Goal: Book appointment/travel/reservation

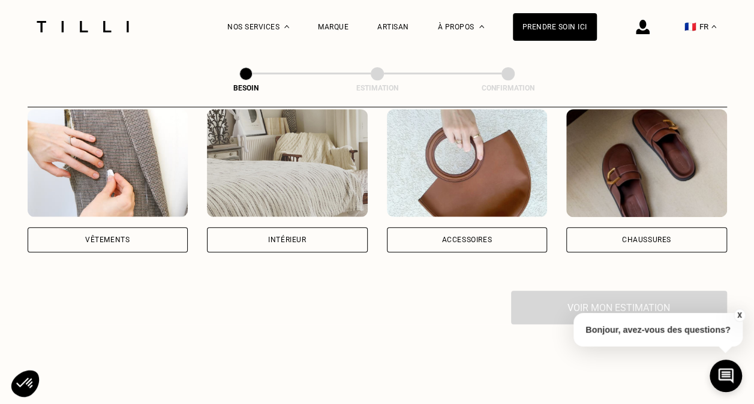
scroll to position [240, 0]
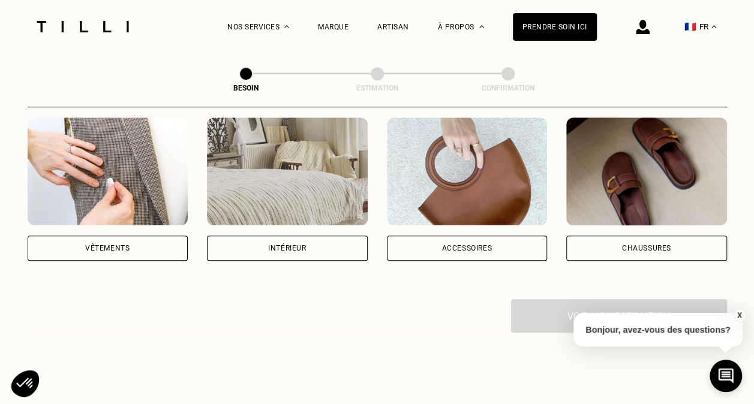
click at [492, 240] on div "Accessoires" at bounding box center [467, 248] width 161 height 25
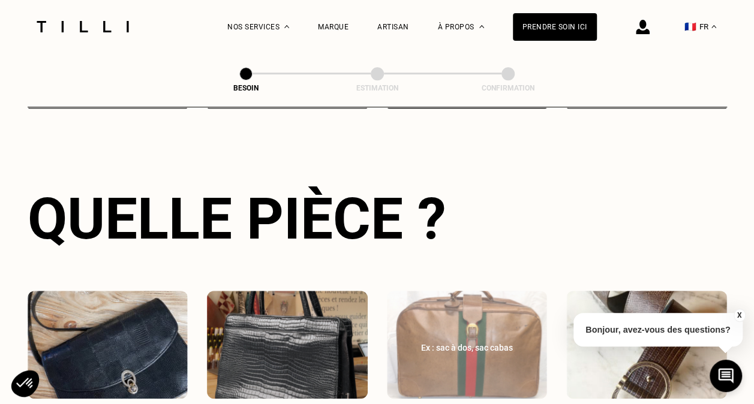
scroll to position [512, 0]
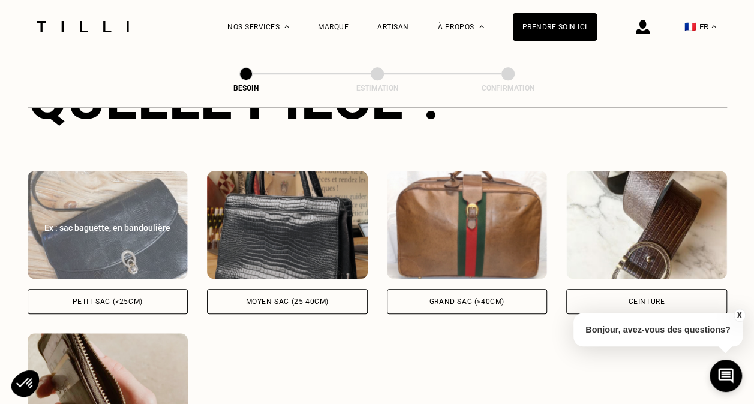
click at [77, 289] on div "Petit sac (<25cm)" at bounding box center [108, 301] width 161 height 25
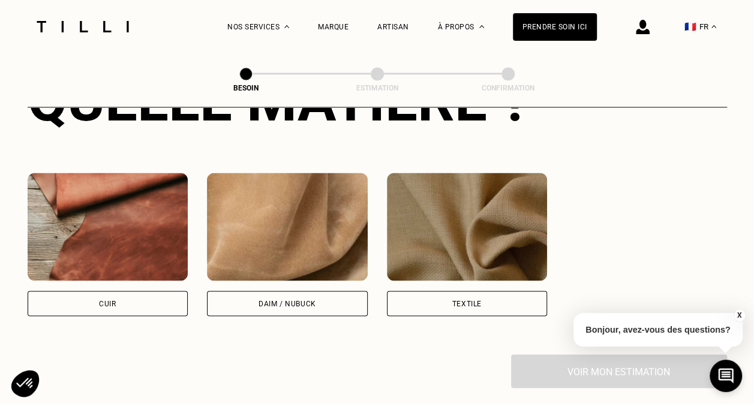
scroll to position [1002, 0]
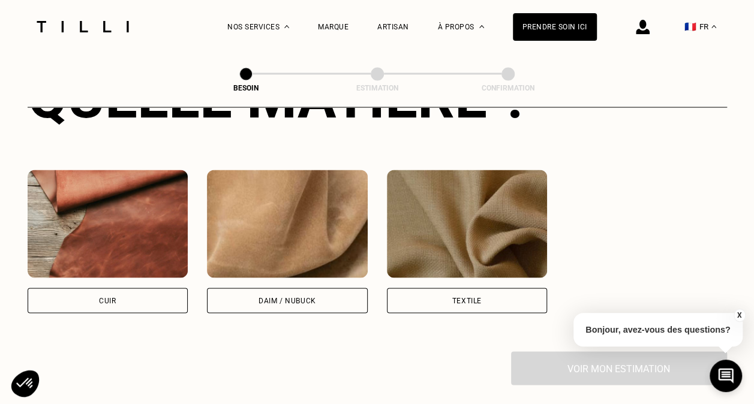
click at [80, 290] on div "Cuir" at bounding box center [108, 300] width 161 height 25
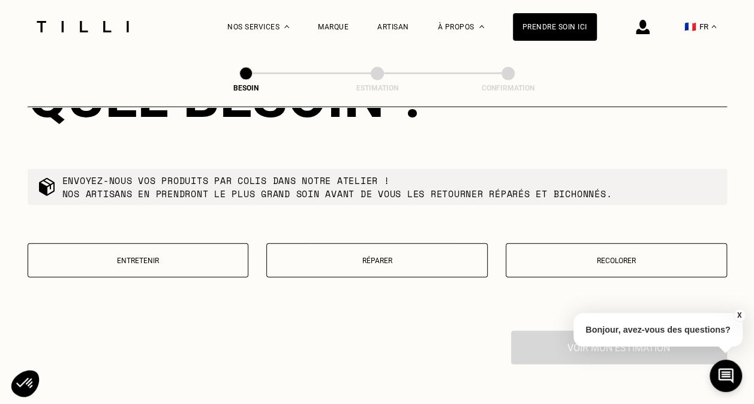
scroll to position [1329, 0]
click at [400, 257] on button "Réparer" at bounding box center [376, 260] width 221 height 34
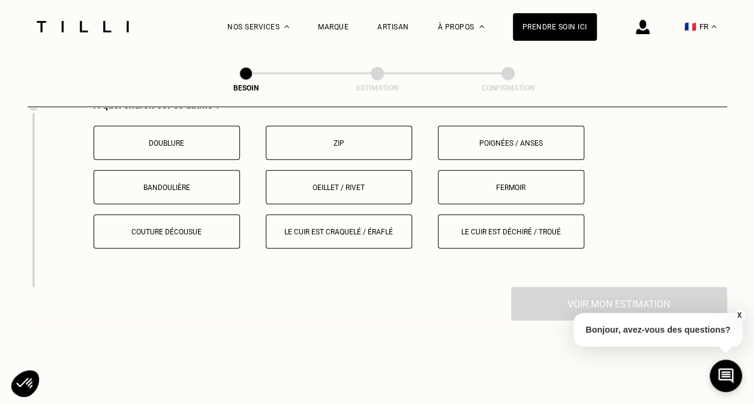
scroll to position [1516, 0]
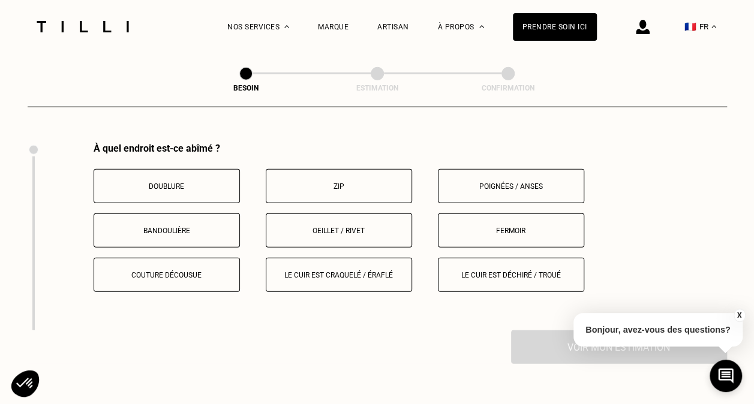
click at [484, 216] on button "Fermoir" at bounding box center [511, 231] width 146 height 34
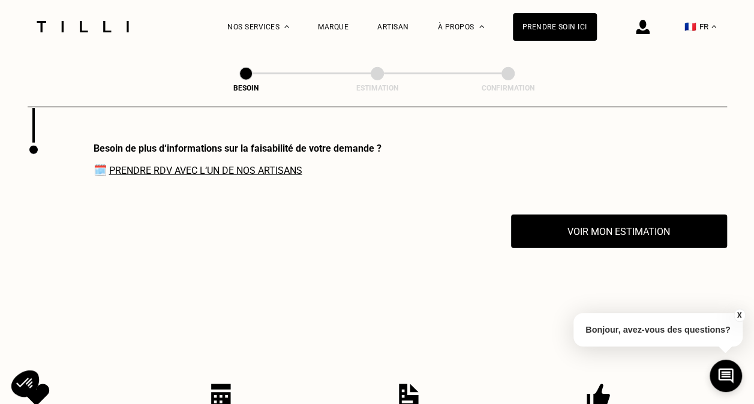
scroll to position [1705, 0]
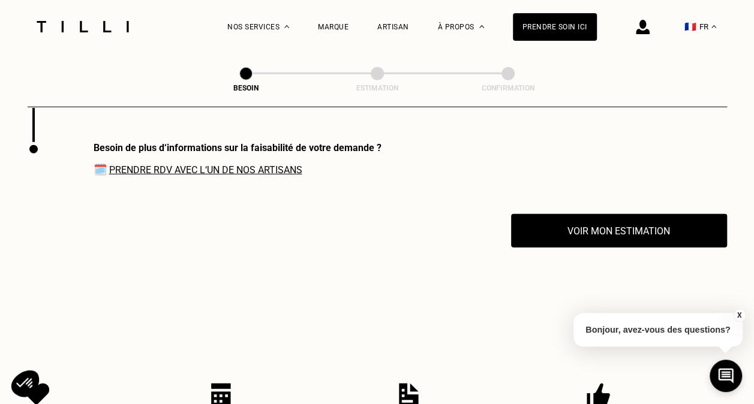
click at [182, 166] on link "Prendre RDV avec l‘un de nos artisans" at bounding box center [205, 169] width 193 height 11
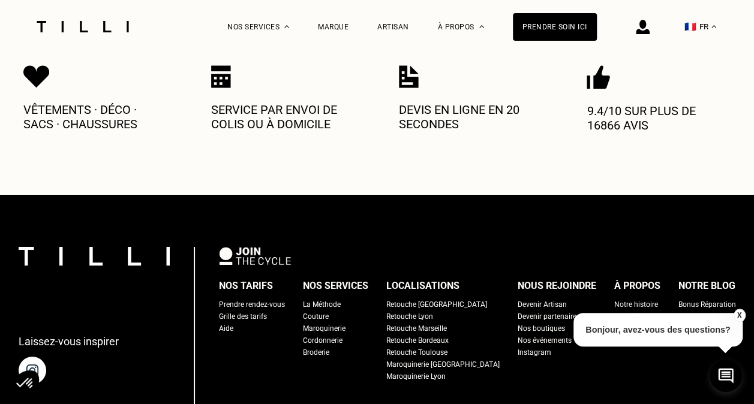
scroll to position [2065, 0]
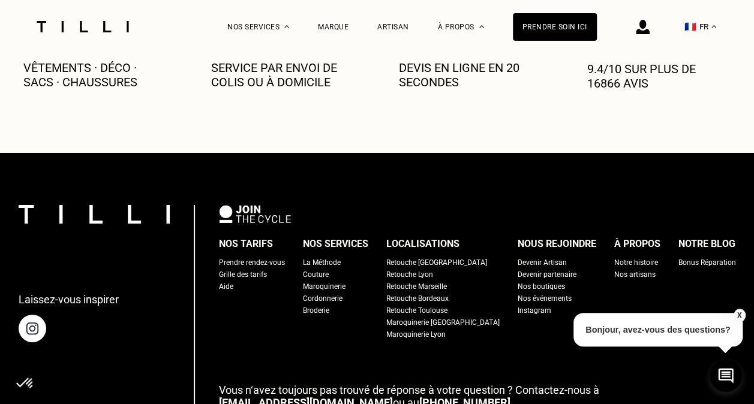
click at [345, 281] on div "Maroquinerie" at bounding box center [324, 287] width 43 height 12
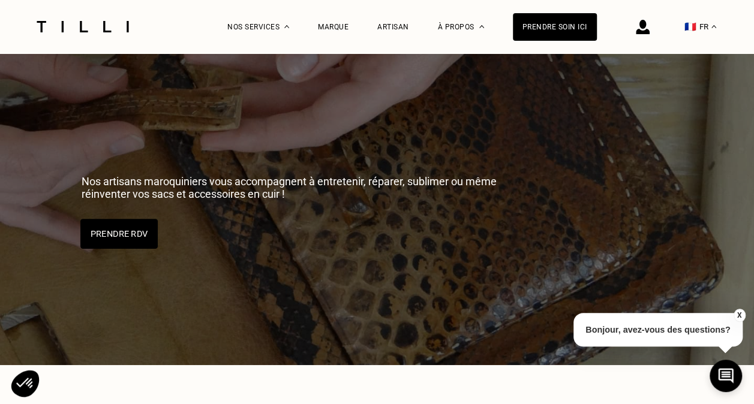
click at [119, 230] on button "Prendre RDV" at bounding box center [118, 234] width 77 height 30
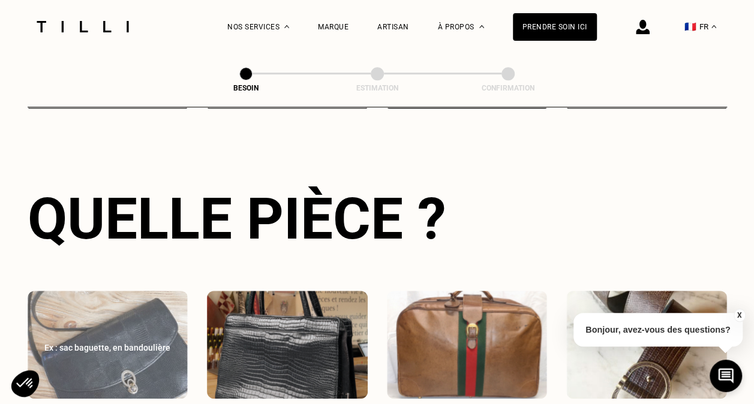
scroll to position [572, 0]
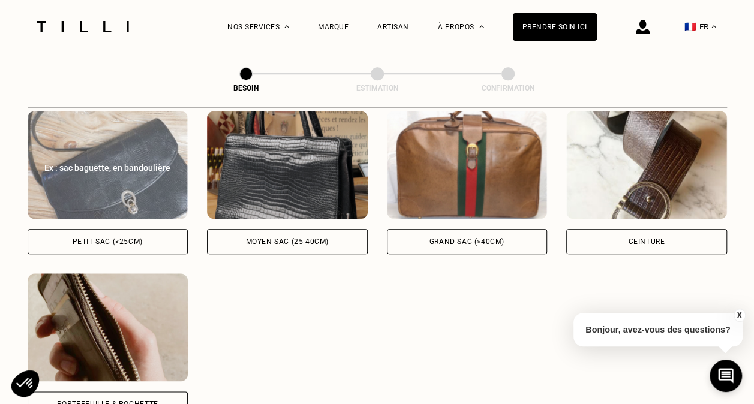
click at [128, 184] on img at bounding box center [108, 165] width 161 height 108
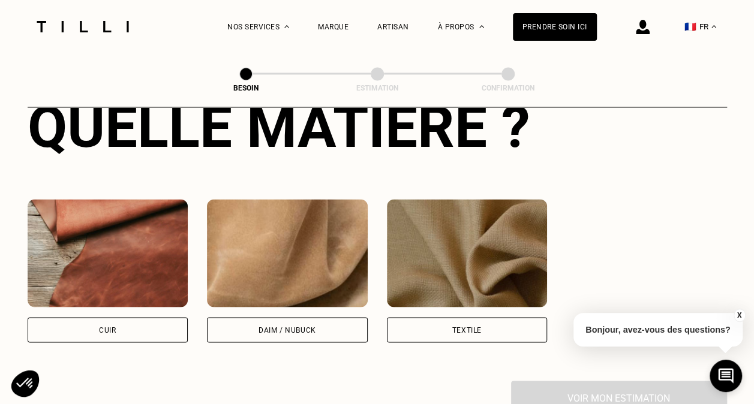
scroll to position [1122, 0]
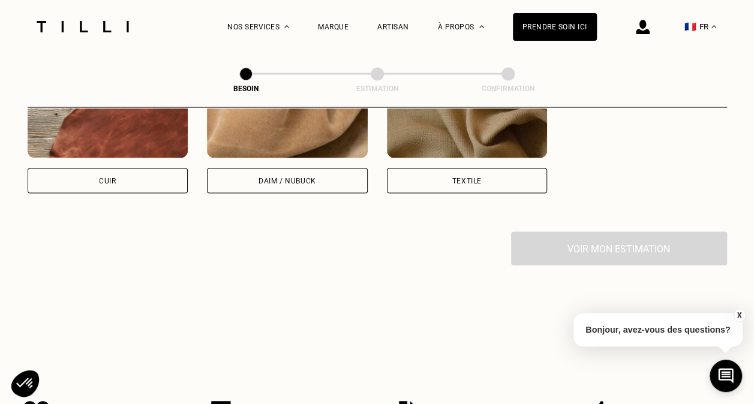
click at [128, 178] on div "Cuir" at bounding box center [108, 180] width 161 height 25
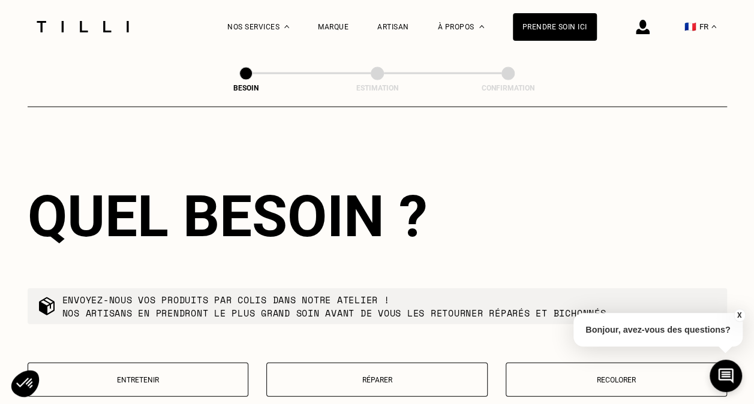
scroll to position [1269, 0]
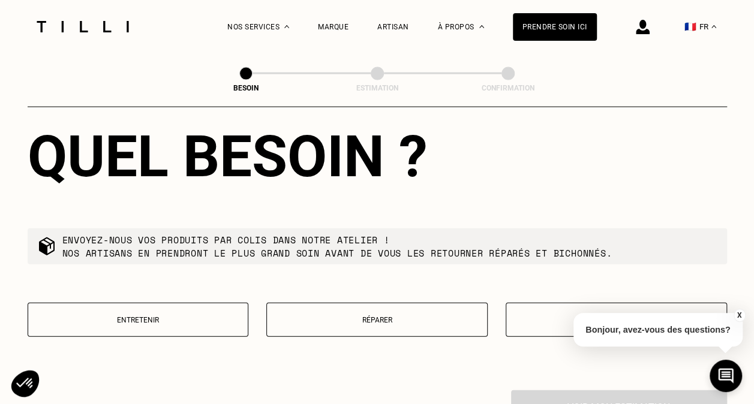
click at [392, 316] on p "Réparer" at bounding box center [377, 320] width 208 height 8
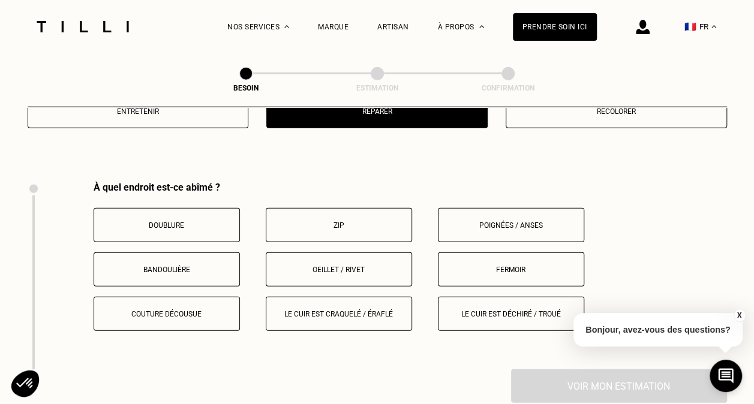
scroll to position [1516, 0]
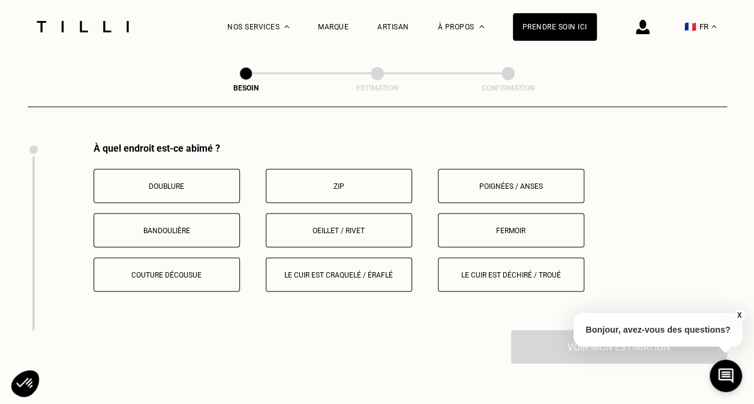
click at [540, 215] on button "Fermoir" at bounding box center [511, 231] width 146 height 34
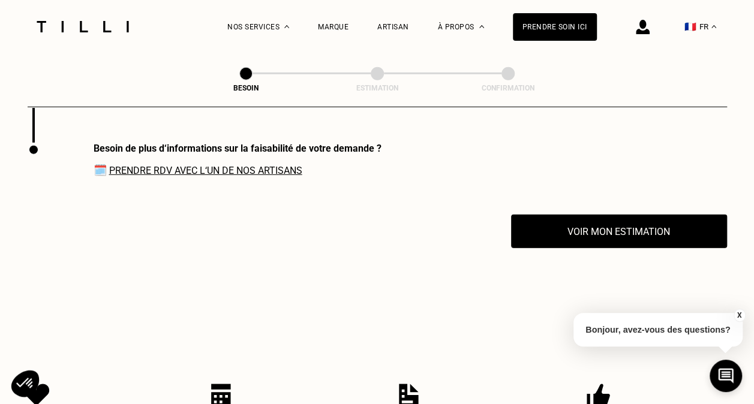
scroll to position [1705, 0]
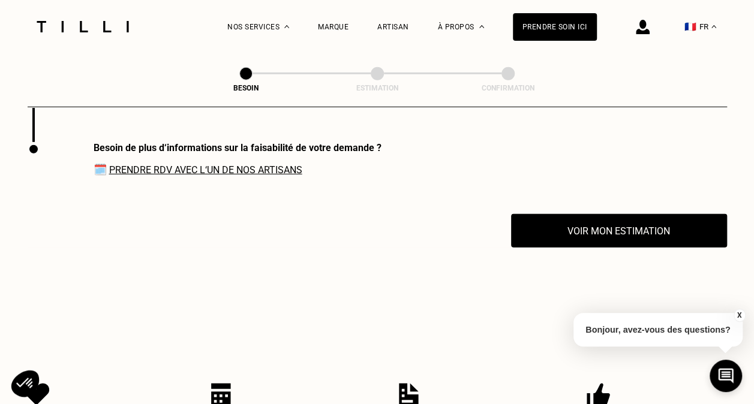
click at [226, 164] on link "Prendre RDV avec l‘un de nos artisans" at bounding box center [205, 169] width 193 height 11
click at [650, 26] on img at bounding box center [643, 27] width 14 height 14
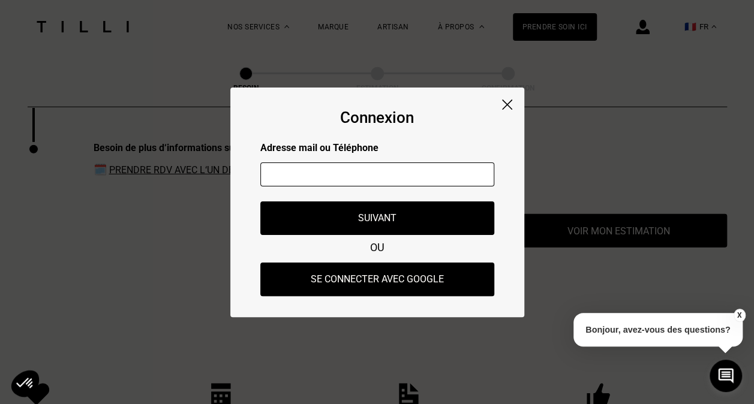
click at [384, 168] on input "text" at bounding box center [377, 175] width 234 height 24
type input "[EMAIL_ADDRESS][DOMAIN_NAME]"
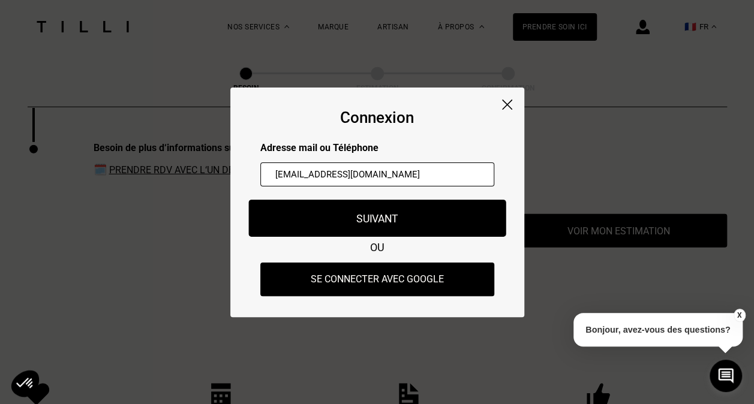
click at [375, 224] on button "Suivant" at bounding box center [376, 218] width 257 height 37
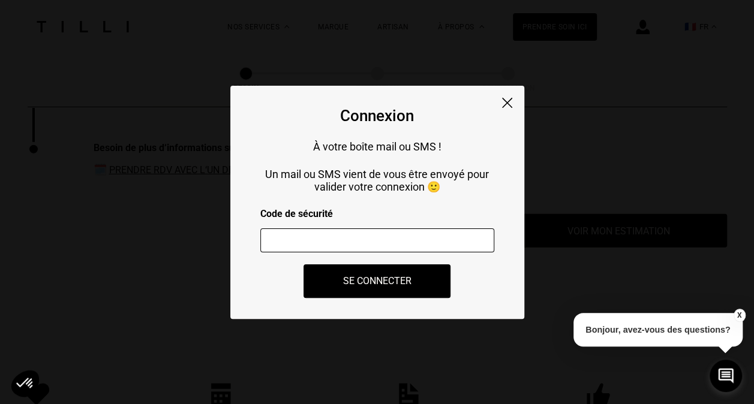
click at [356, 240] on input "number" at bounding box center [377, 241] width 234 height 24
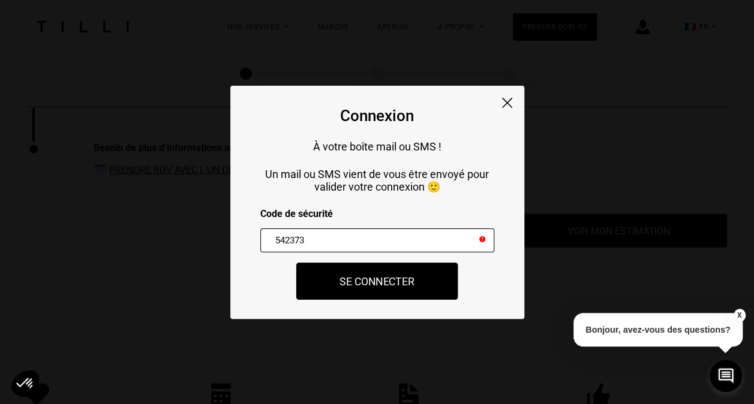
type input "542373"
click at [368, 284] on button "Se connecter" at bounding box center [377, 281] width 162 height 37
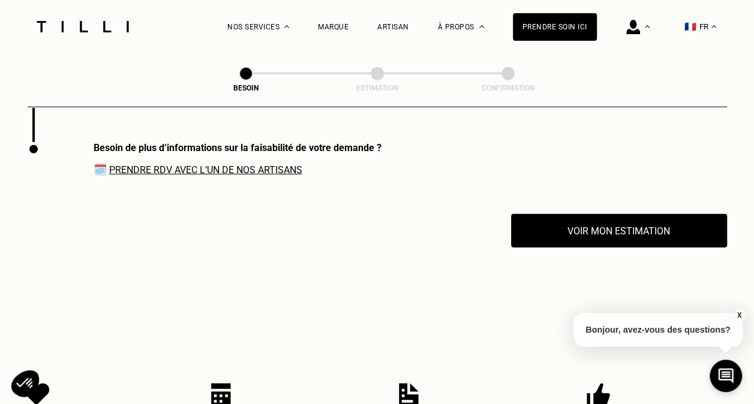
click at [235, 166] on link "Prendre RDV avec l‘un de nos artisans" at bounding box center [205, 169] width 193 height 11
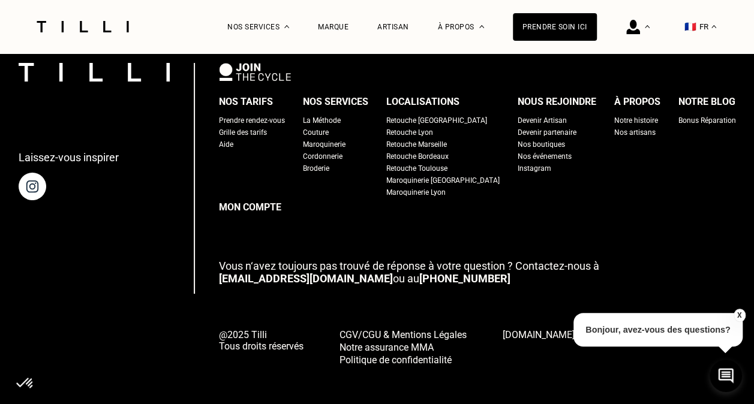
scroll to position [2198, 0]
click at [259, 272] on link "[EMAIL_ADDRESS][DOMAIN_NAME]" at bounding box center [306, 278] width 174 height 13
drag, startPoint x: 232, startPoint y: 271, endPoint x: 263, endPoint y: 278, distance: 32.2
click at [263, 278] on div "Laissez-vous inspirer Nos tarifs Prendre rendez-vous Grille des tarifs Aide Nos…" at bounding box center [377, 214] width 717 height 303
